Goal: Browse casually: Explore the website without a specific task or goal

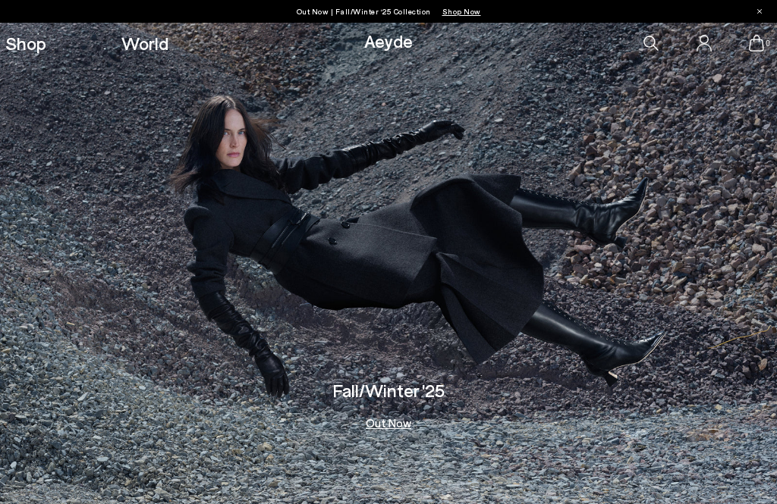
click at [238, 498] on img at bounding box center [388, 264] width 777 height 482
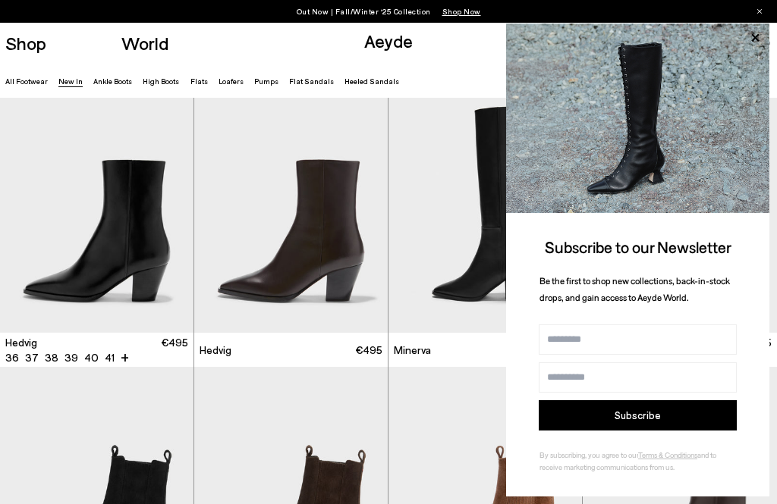
scroll to position [57, 0]
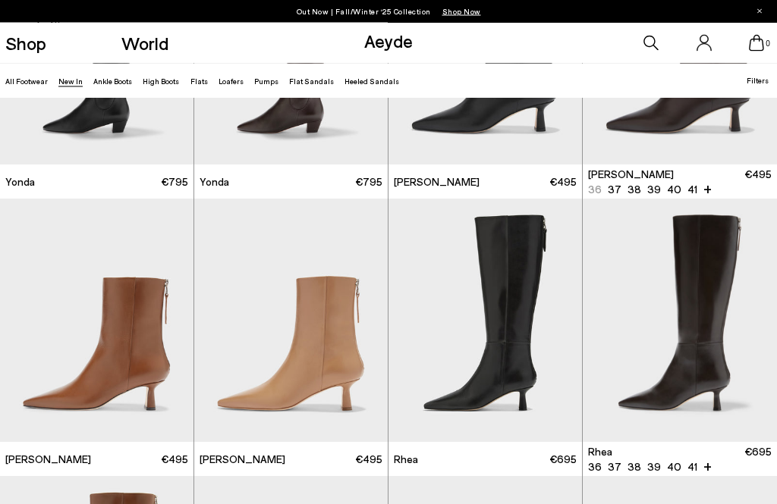
scroll to position [1842, 0]
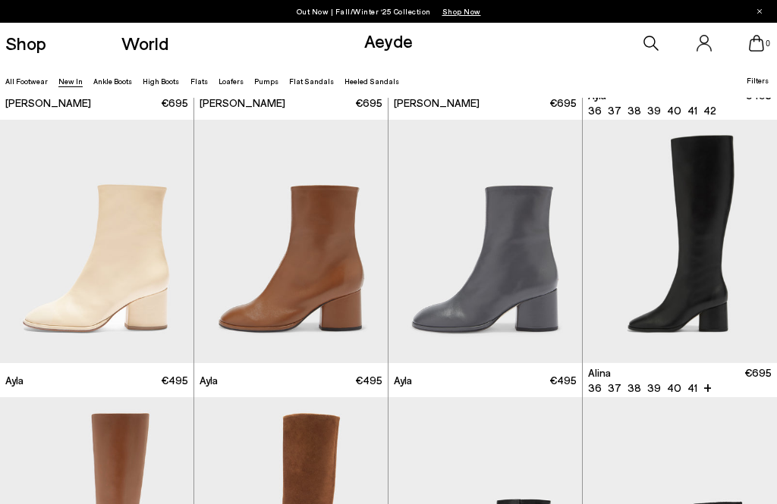
scroll to position [3028, 0]
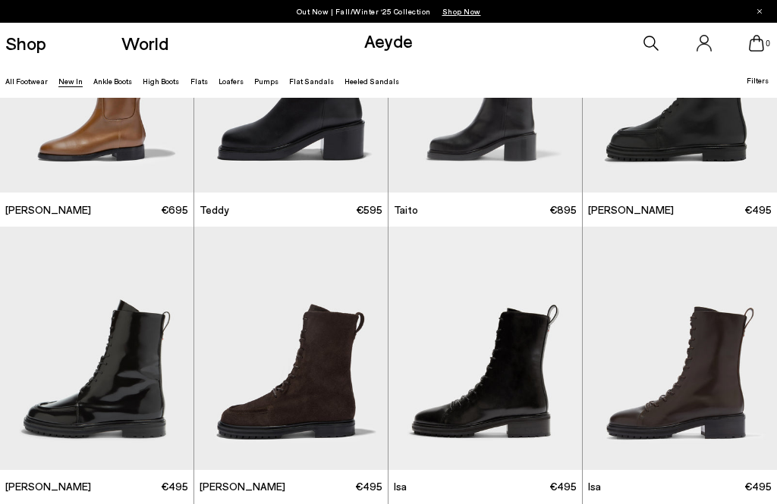
scroll to position [5161, 0]
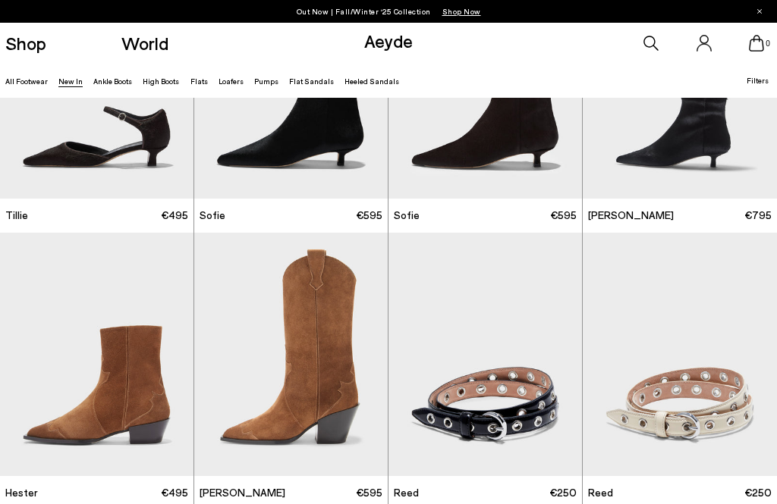
scroll to position [6443, 0]
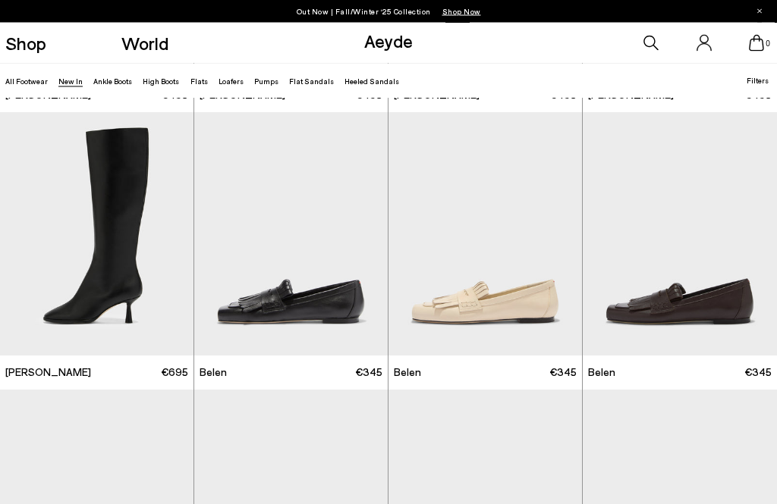
scroll to position [9704, 0]
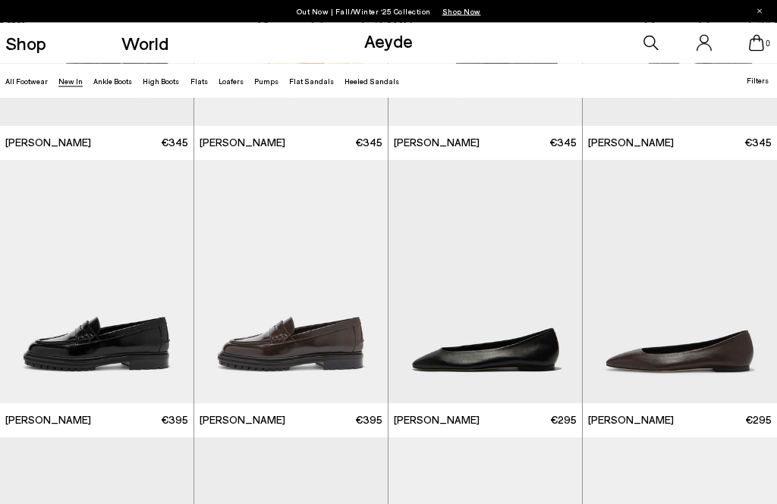
scroll to position [10485, 0]
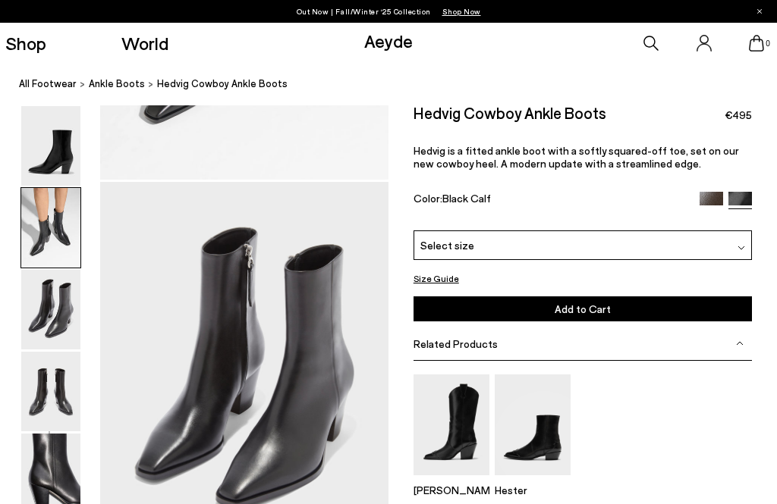
scroll to position [774, 0]
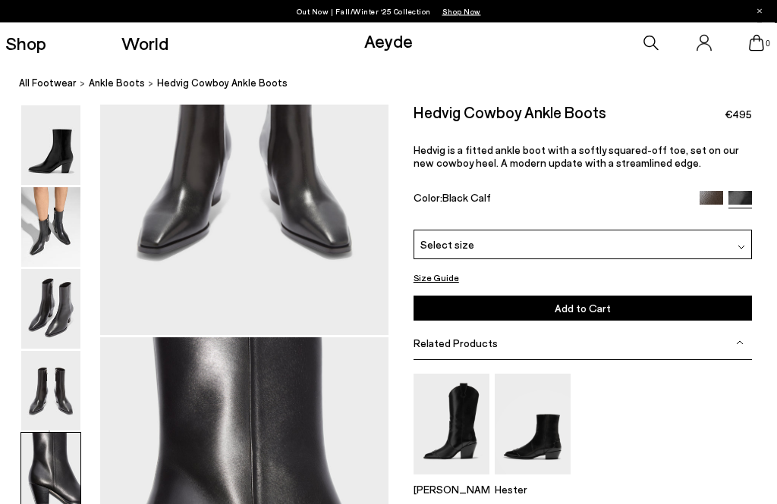
click at [48, 309] on img at bounding box center [50, 310] width 59 height 80
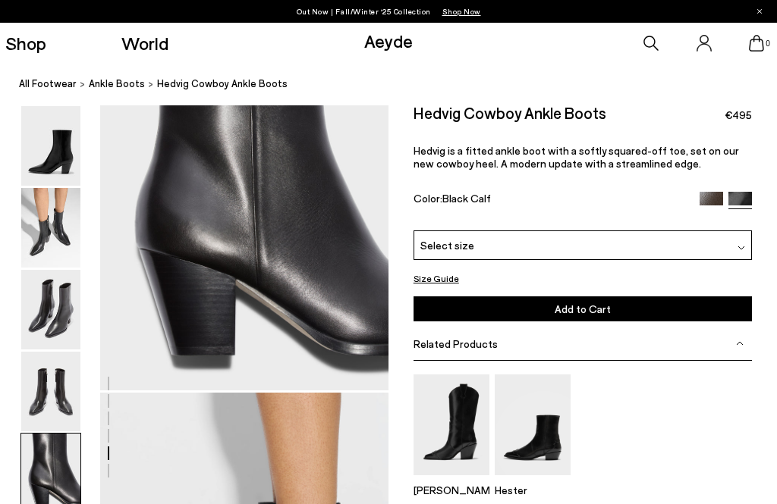
scroll to position [1624, 0]
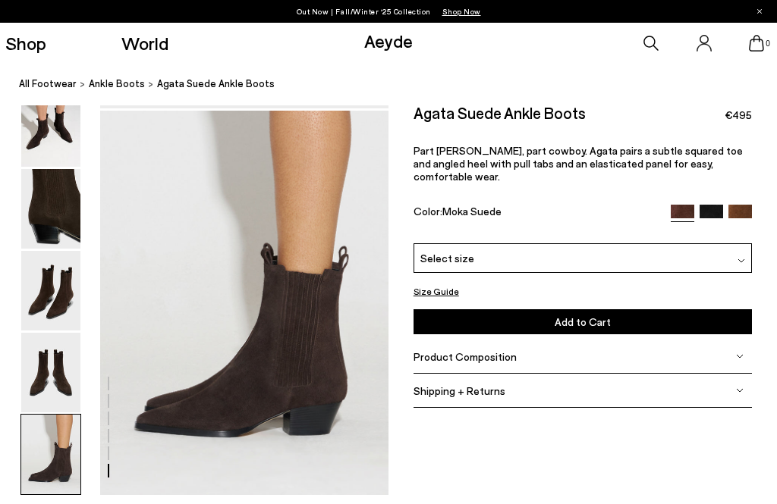
scroll to position [1928, 0]
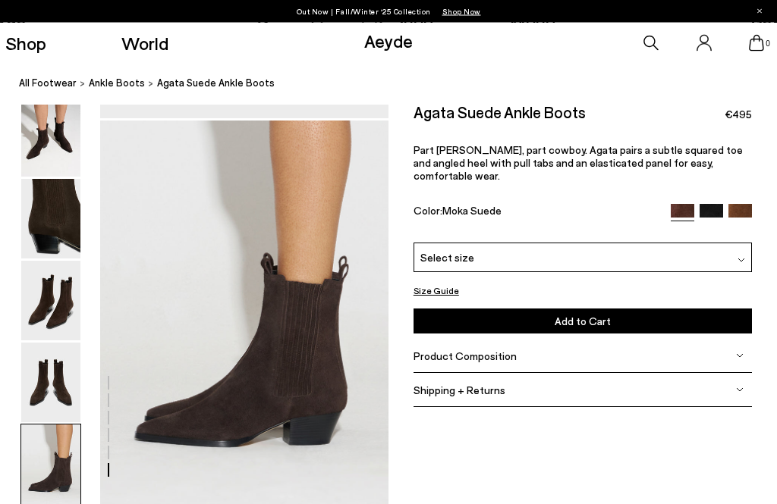
click at [67, 423] on img at bounding box center [50, 384] width 59 height 80
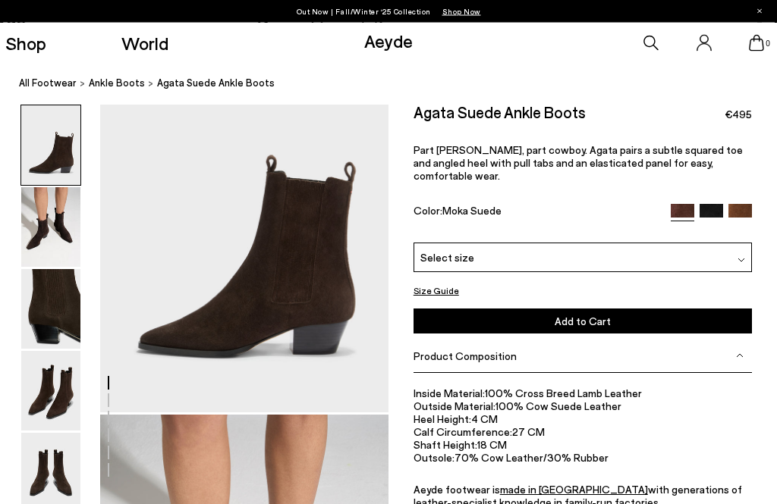
scroll to position [0, 0]
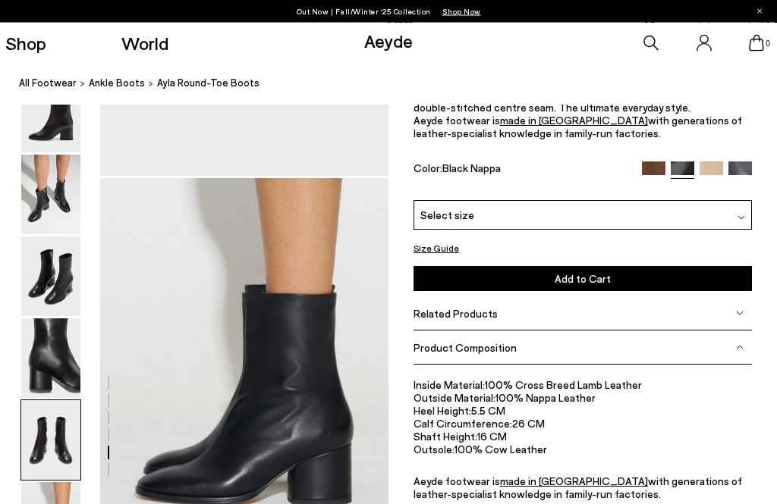
scroll to position [1866, 0]
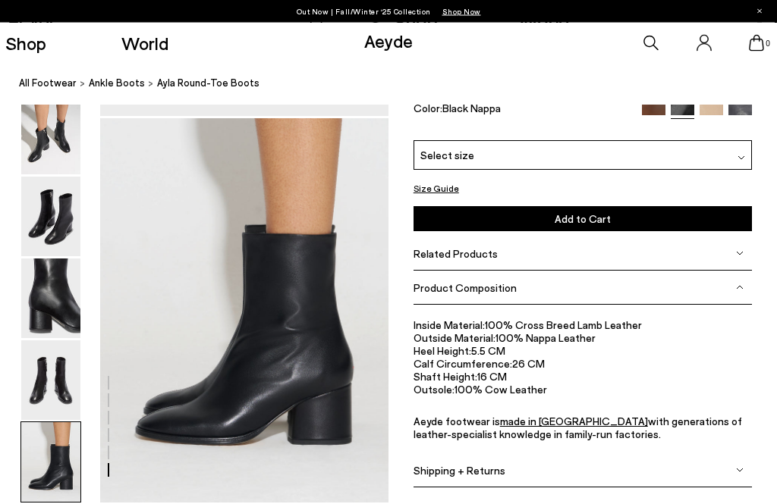
click at [49, 452] on img at bounding box center [50, 463] width 59 height 80
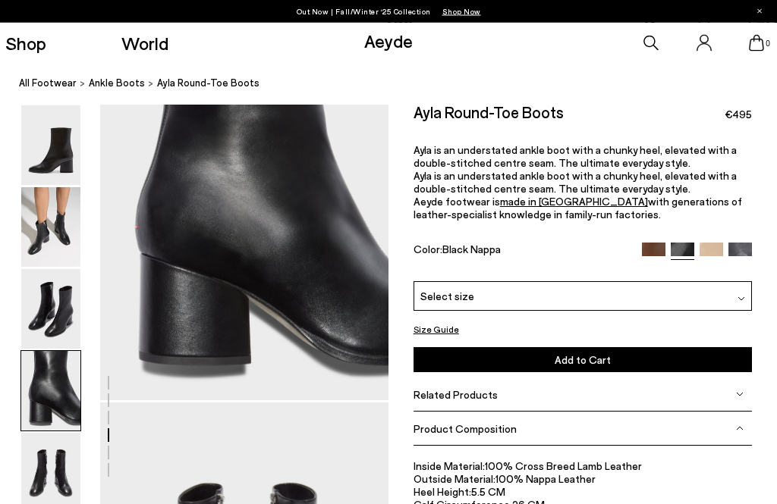
scroll to position [1240, 0]
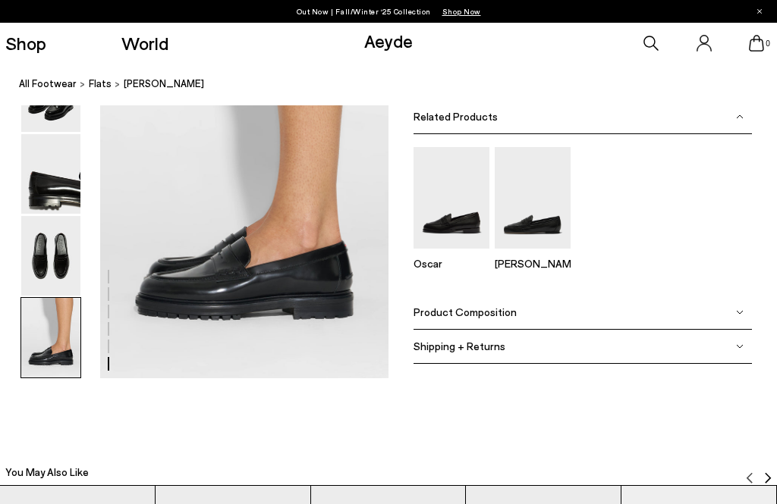
scroll to position [2038, 0]
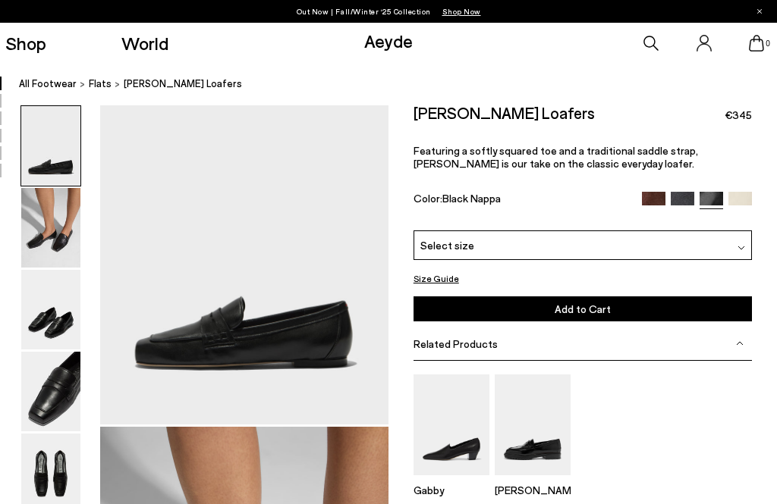
scroll to position [114, 0]
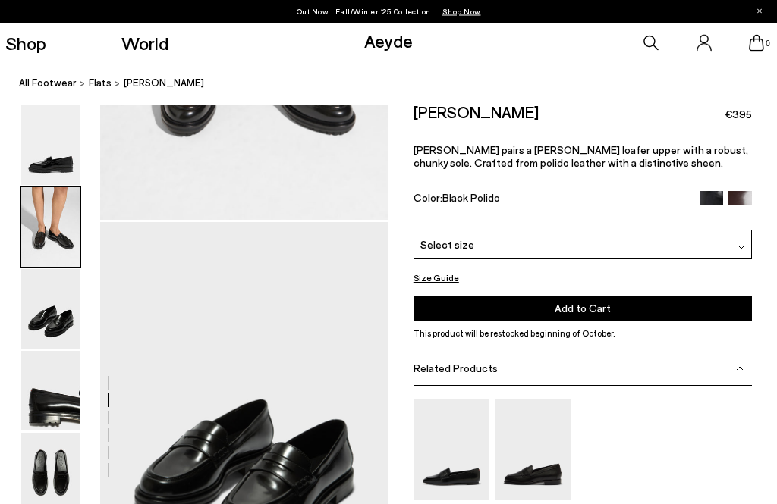
scroll to position [601, 0]
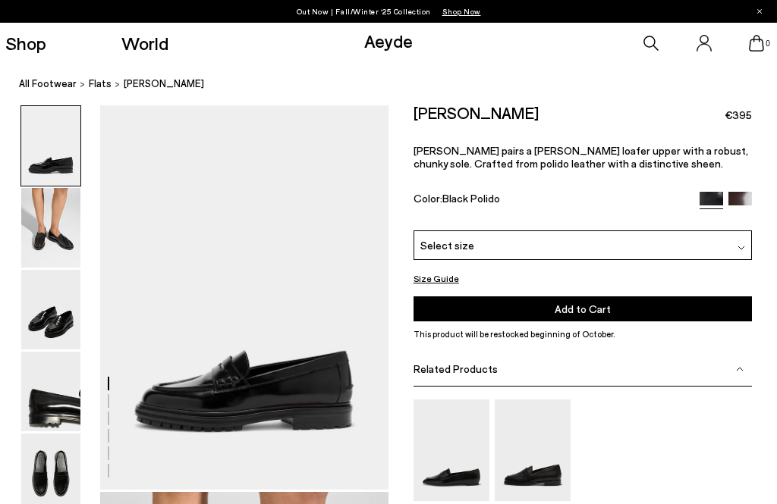
scroll to position [2038, 0]
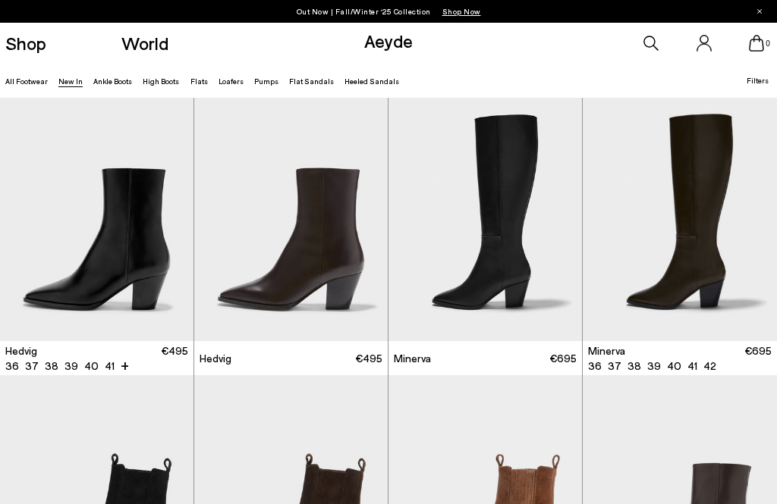
scroll to position [10481, 0]
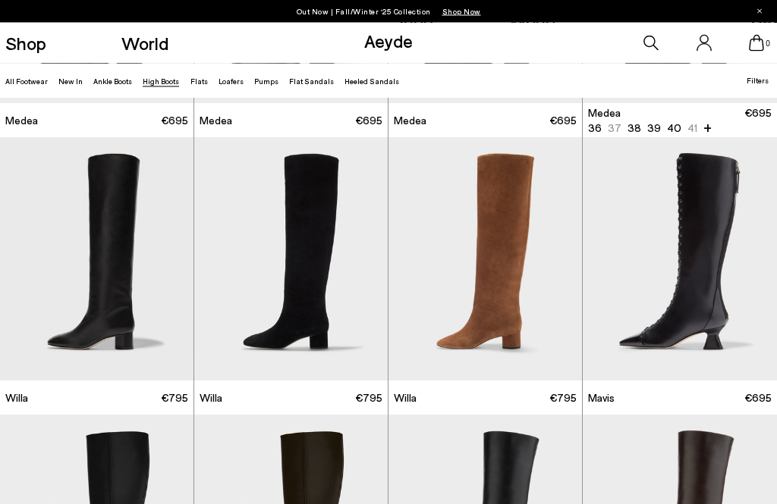
scroll to position [238, 0]
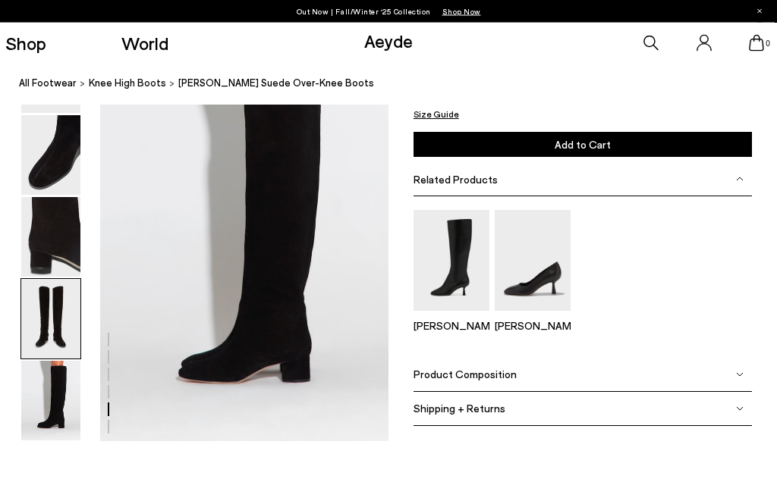
scroll to position [1846, 0]
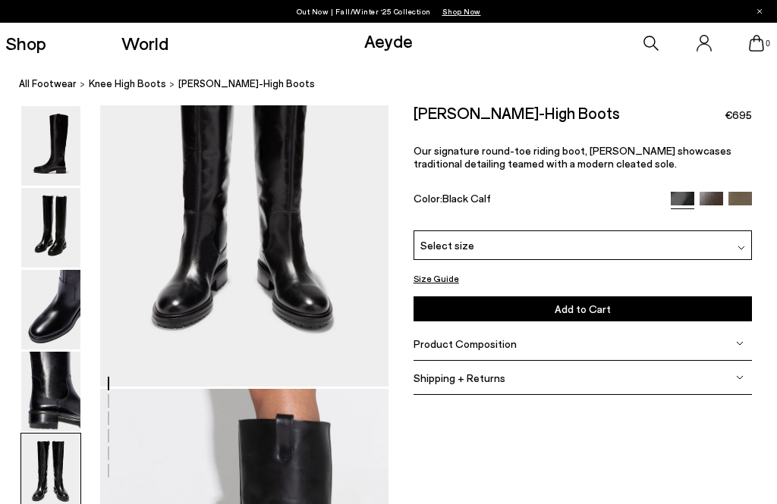
scroll to position [1627, 0]
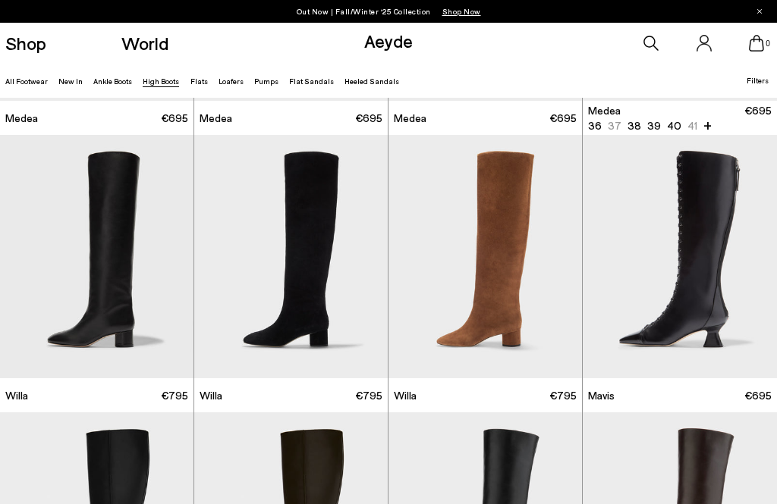
scroll to position [240, 0]
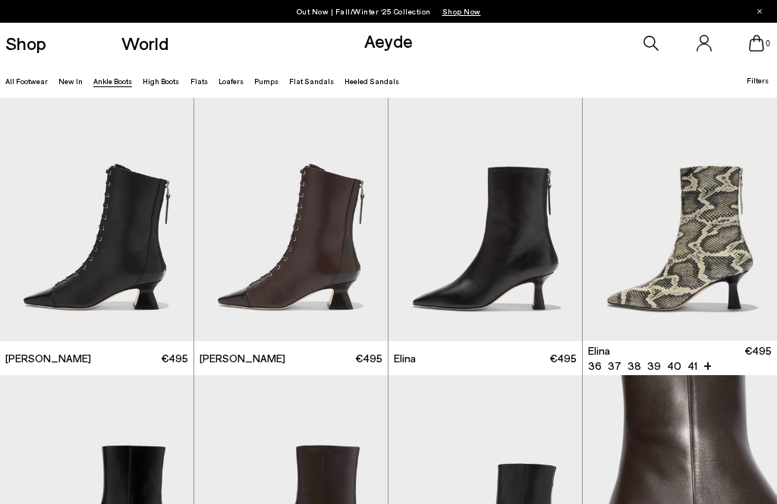
scroll to position [564, 0]
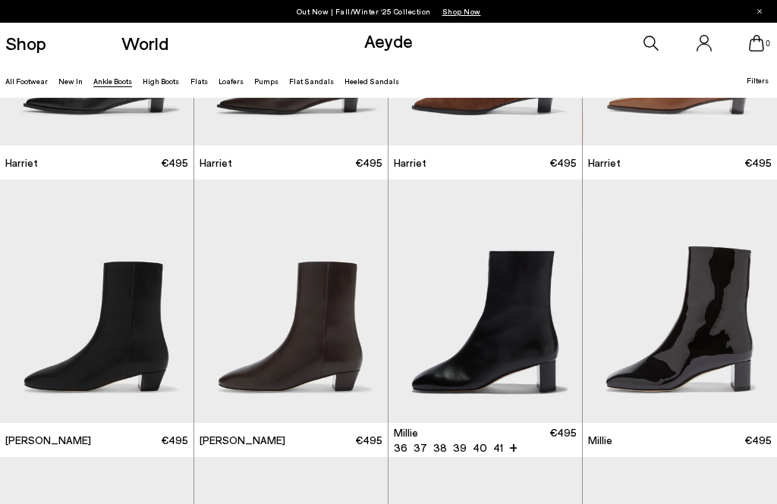
scroll to position [1910, 0]
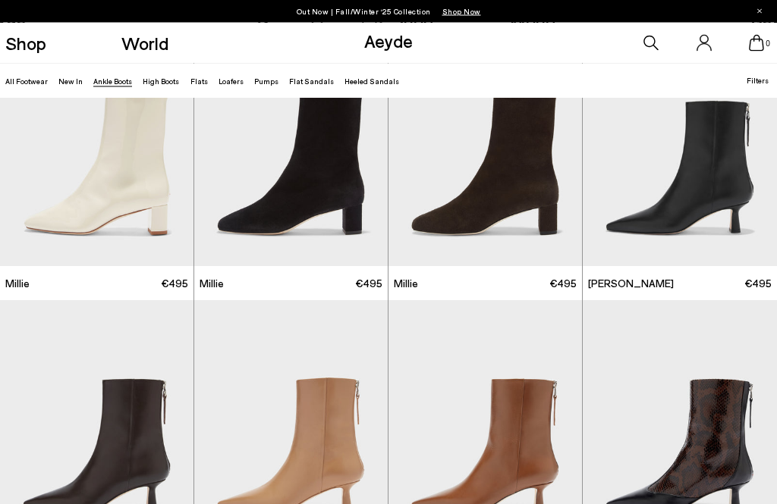
scroll to position [2277, 0]
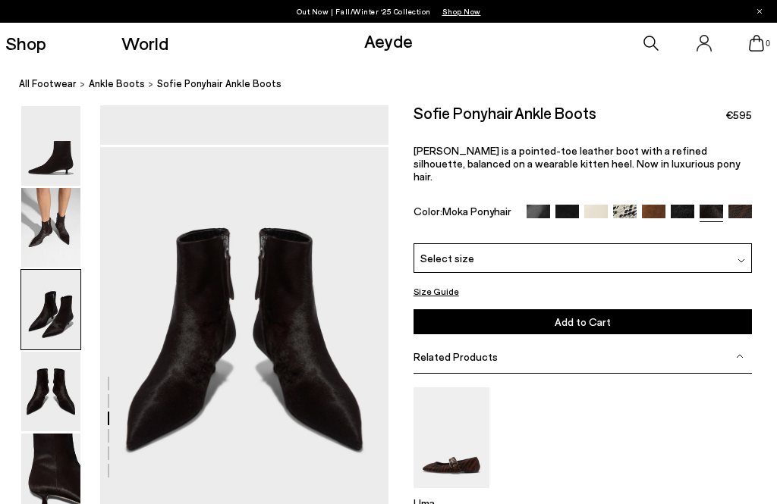
scroll to position [1011, 0]
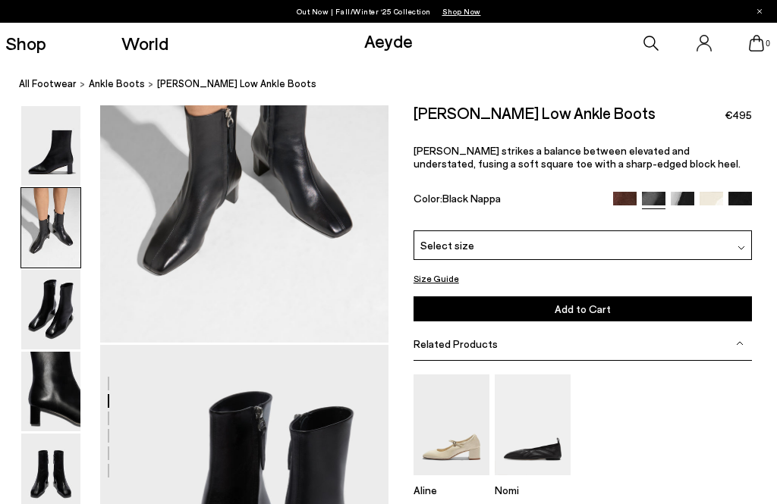
click at [65, 177] on img at bounding box center [50, 146] width 59 height 80
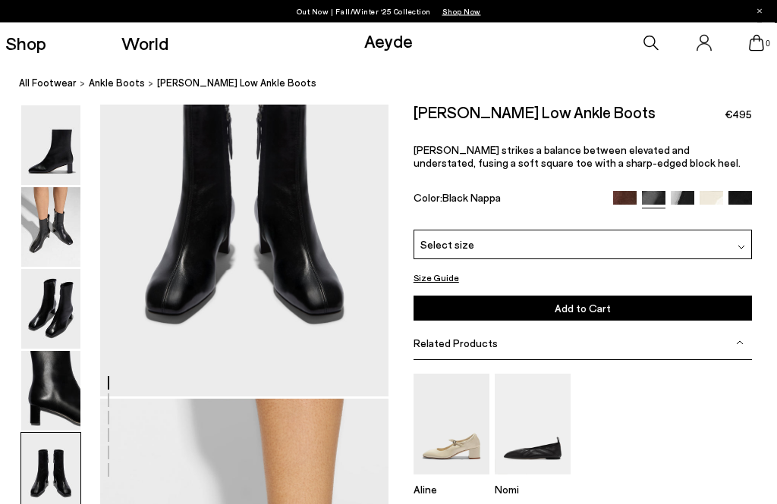
scroll to position [1611, 0]
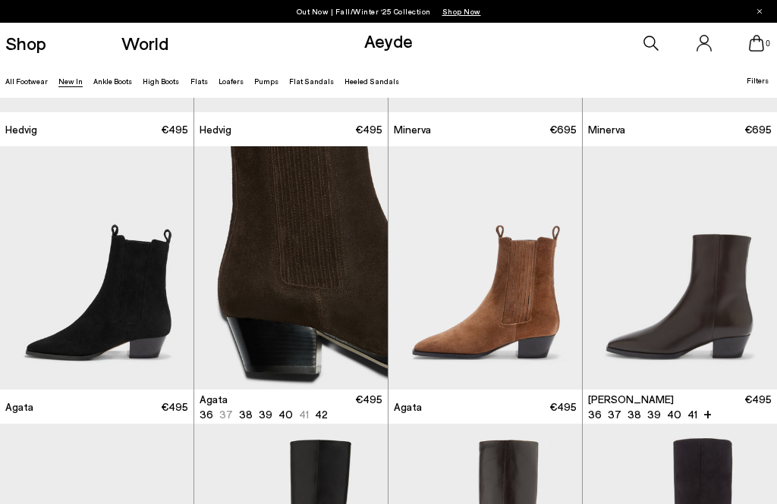
scroll to position [228, 0]
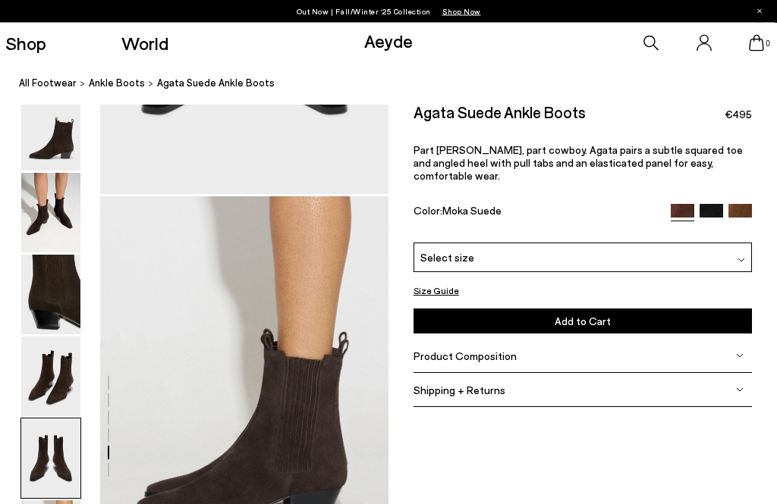
scroll to position [1808, 0]
